Goal: Information Seeking & Learning: Find specific fact

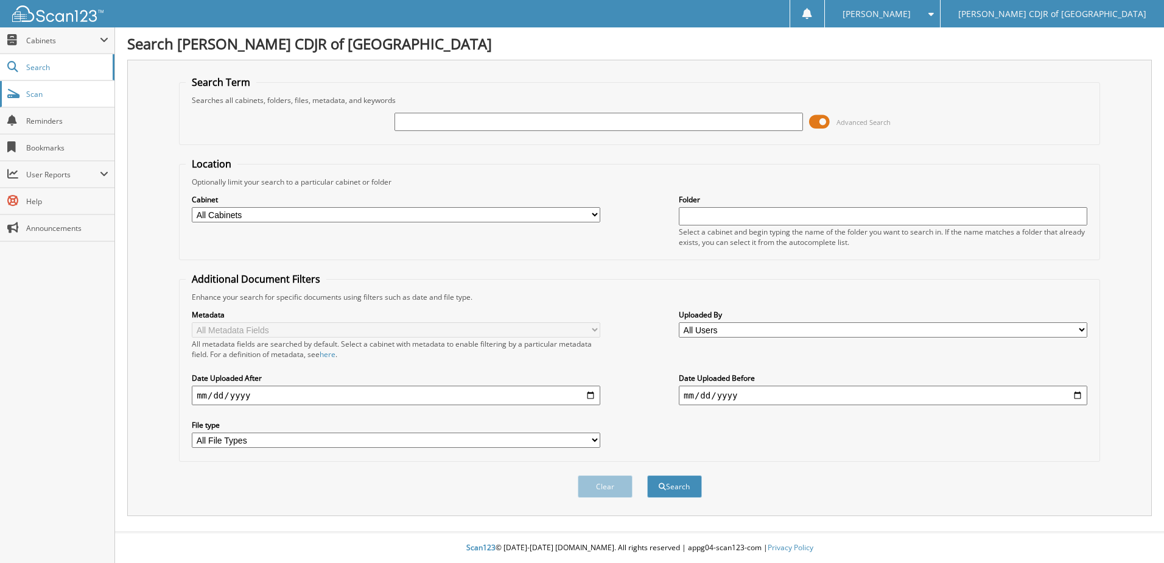
click at [34, 93] on span "Scan" at bounding box center [67, 94] width 82 height 10
click at [443, 123] on input "text" at bounding box center [599, 122] width 409 height 18
type input "68542"
click at [647, 475] on button "Search" at bounding box center [674, 486] width 55 height 23
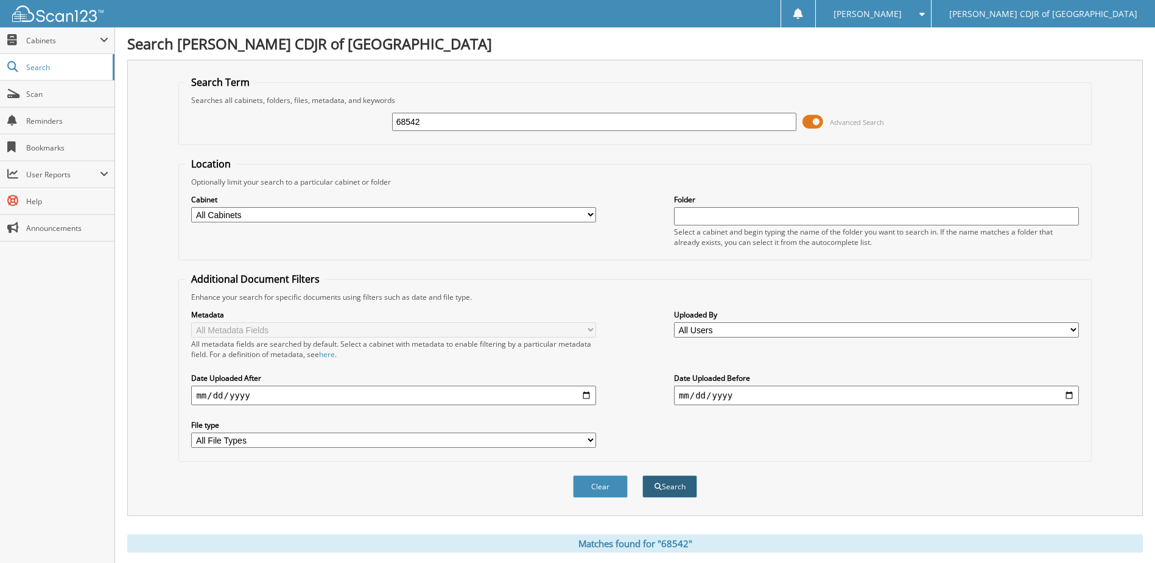
click at [667, 483] on button "Search" at bounding box center [669, 486] width 55 height 23
click at [38, 45] on span "Cabinets" at bounding box center [63, 40] width 74 height 10
click at [420, 123] on input "68542" at bounding box center [594, 122] width 405 height 18
type input "68544"
click at [642, 475] on button "Search" at bounding box center [669, 486] width 55 height 23
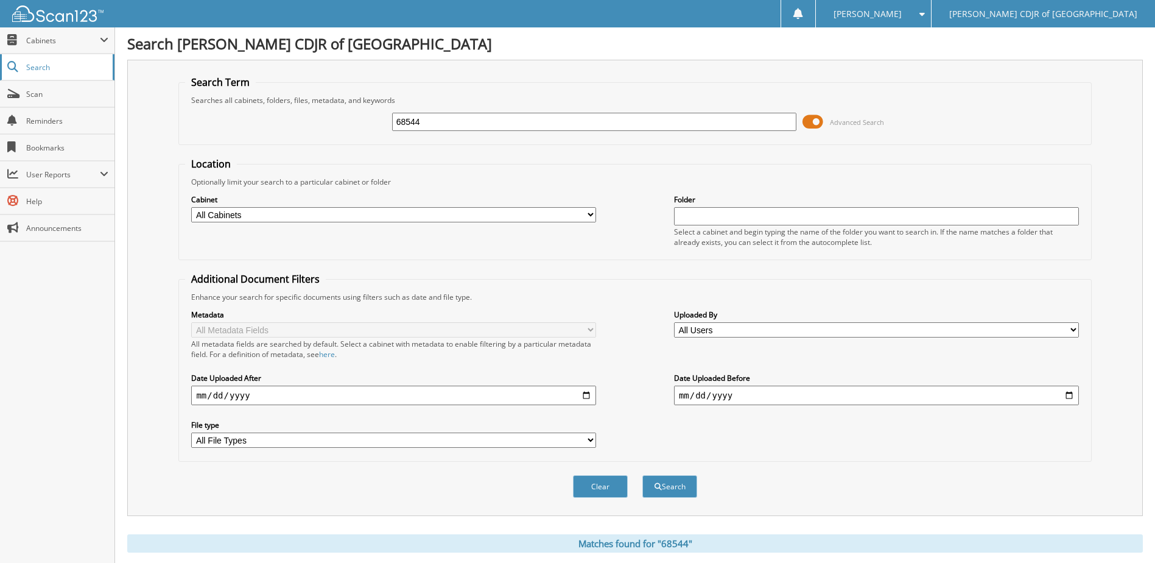
click at [40, 69] on span "Search" at bounding box center [66, 67] width 80 height 10
